Goal: Information Seeking & Learning: Learn about a topic

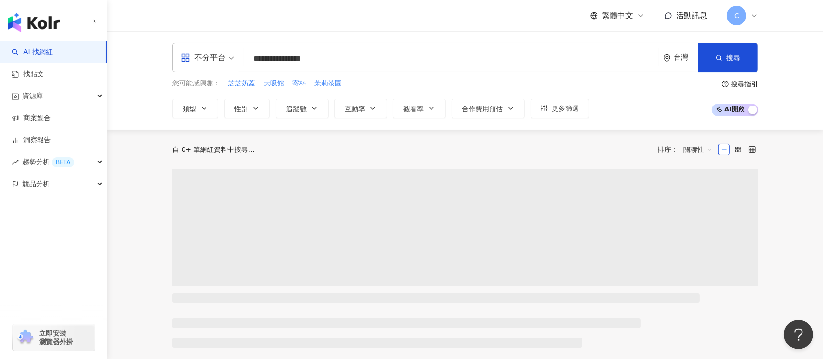
type input "**********"
click at [710, 57] on button "搜尋" at bounding box center [728, 57] width 60 height 29
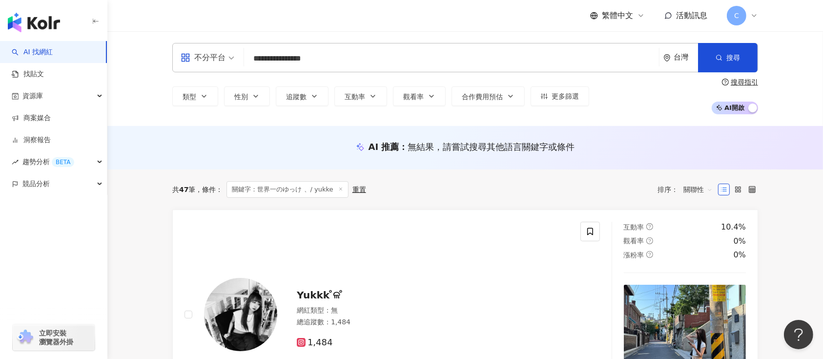
click at [667, 62] on div "台灣" at bounding box center [680, 57] width 35 height 28
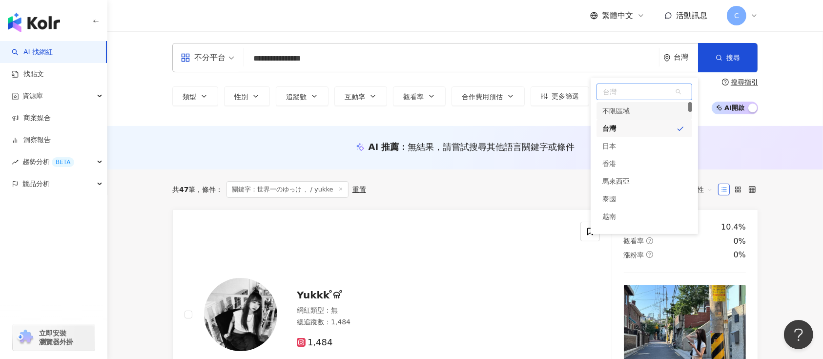
click at [627, 107] on div "不限區域" at bounding box center [615, 111] width 27 height 18
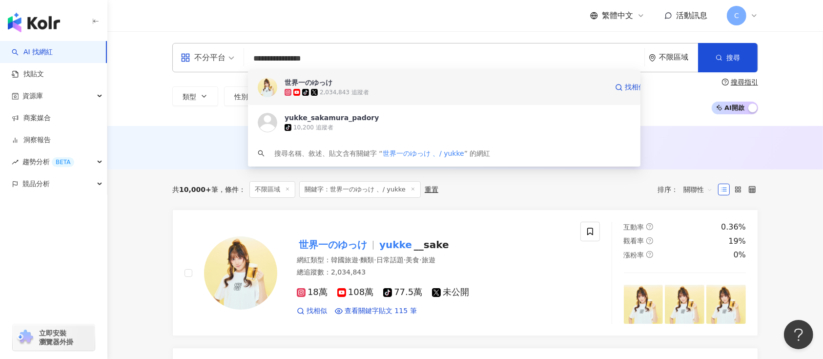
click at [332, 84] on span "世界一のゆっけ" at bounding box center [446, 83] width 323 height 10
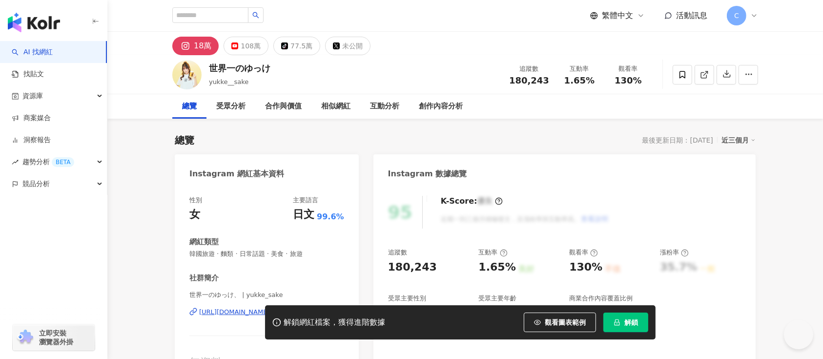
click at [625, 314] on button "解鎖" at bounding box center [625, 322] width 45 height 20
click at [624, 318] on span "解鎖" at bounding box center [631, 322] width 14 height 8
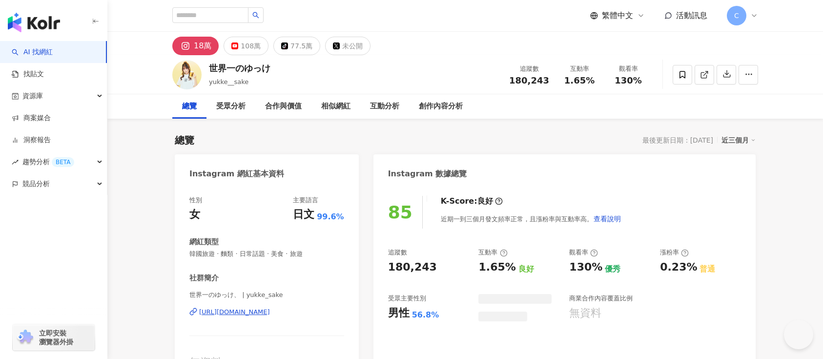
scroll to position [260, 0]
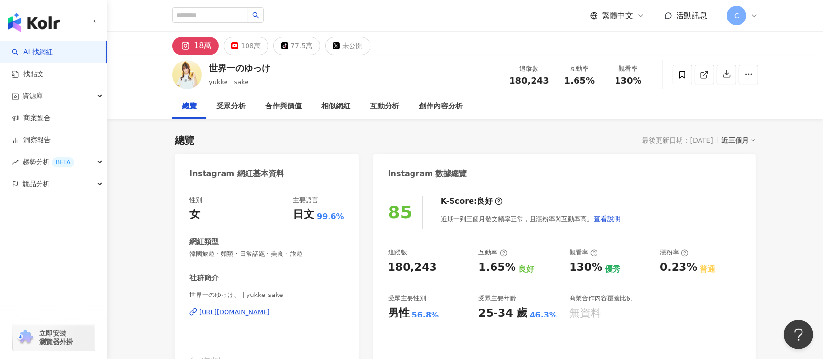
click at [249, 46] on div "108萬" at bounding box center [251, 46] width 20 height 14
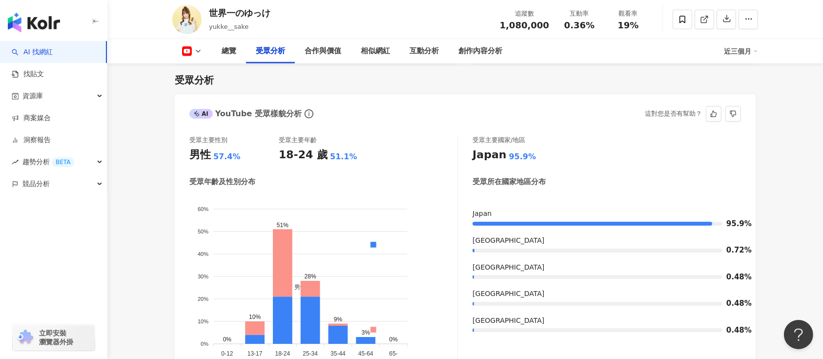
scroll to position [827, 0]
